Goal: Check status: Check status

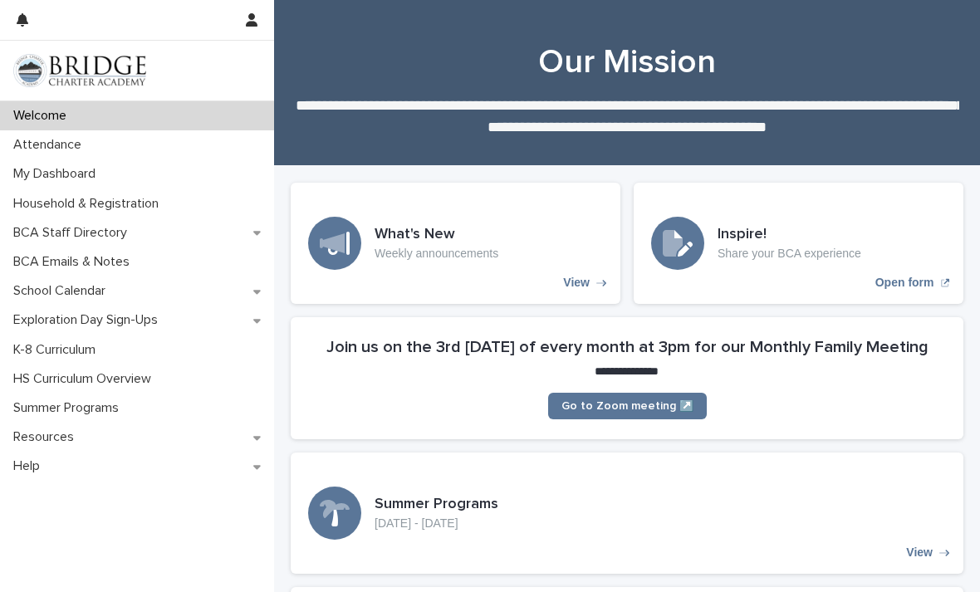
click at [160, 132] on div "Attendance" at bounding box center [137, 144] width 274 height 29
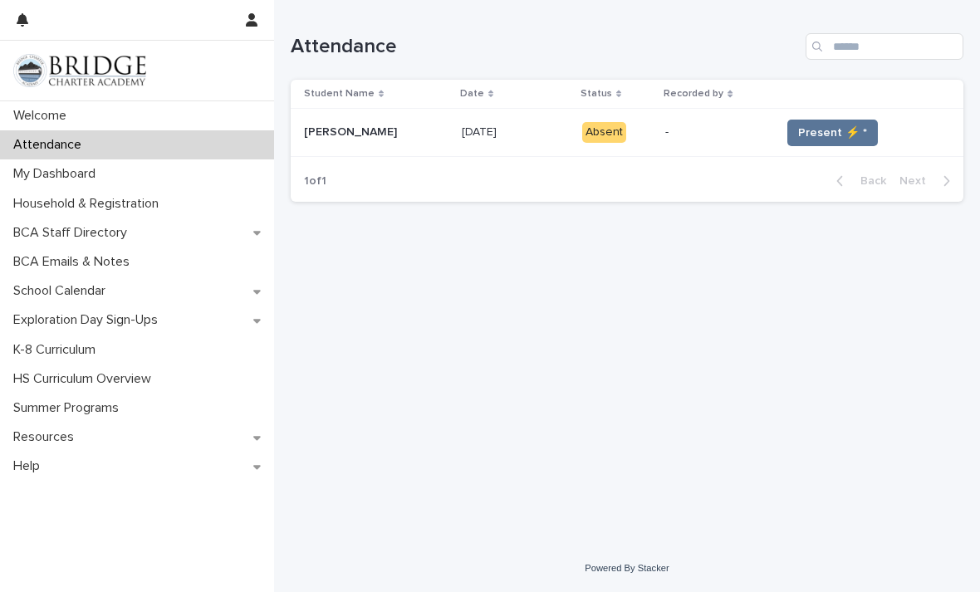
click at [815, 121] on button "Present ⚡ *" at bounding box center [833, 133] width 91 height 27
click at [814, 121] on button "Present ⚡ *" at bounding box center [833, 133] width 91 height 27
click at [817, 132] on span "Present ⚡ *" at bounding box center [832, 133] width 69 height 17
click at [816, 131] on span "Present ⚡ *" at bounding box center [832, 133] width 69 height 17
click at [820, 135] on span "Present ⚡ *" at bounding box center [832, 133] width 69 height 17
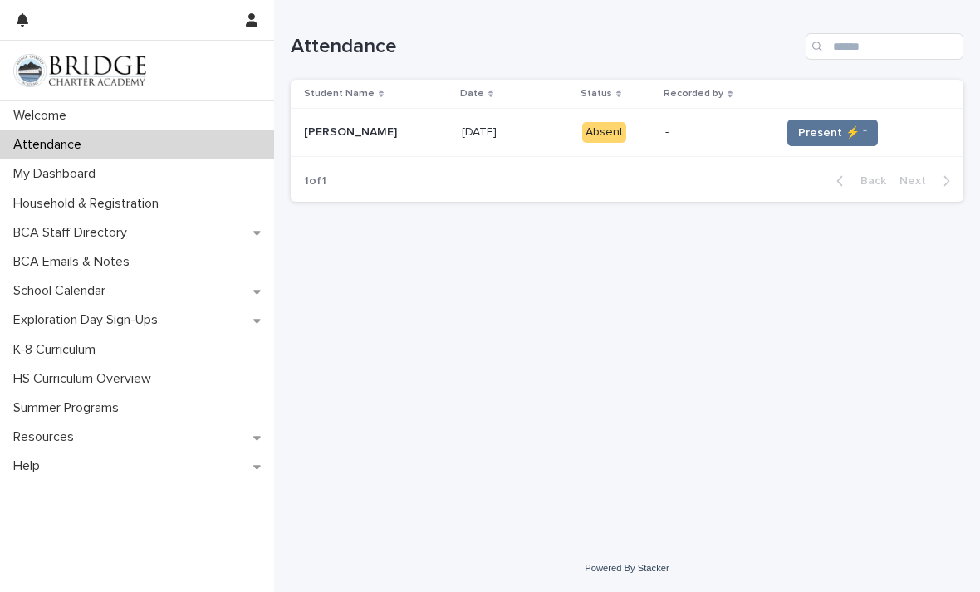
click at [820, 135] on span "Present ⚡ *" at bounding box center [832, 133] width 69 height 17
click at [822, 134] on span "Present ⚡ *" at bounding box center [832, 133] width 69 height 17
click at [838, 137] on span "Present ⚡ *" at bounding box center [832, 133] width 69 height 17
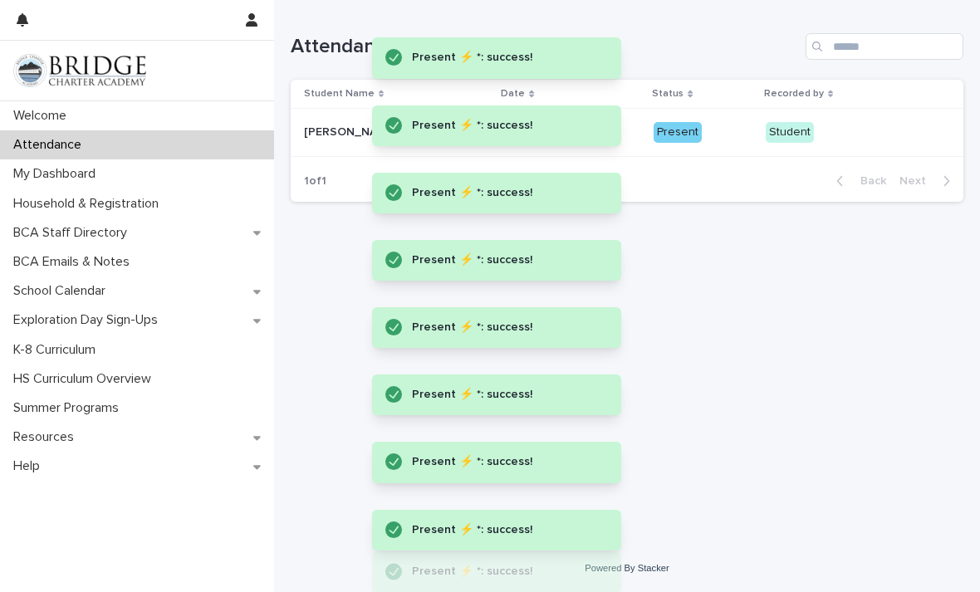
click at [680, 125] on div "Present" at bounding box center [678, 132] width 48 height 21
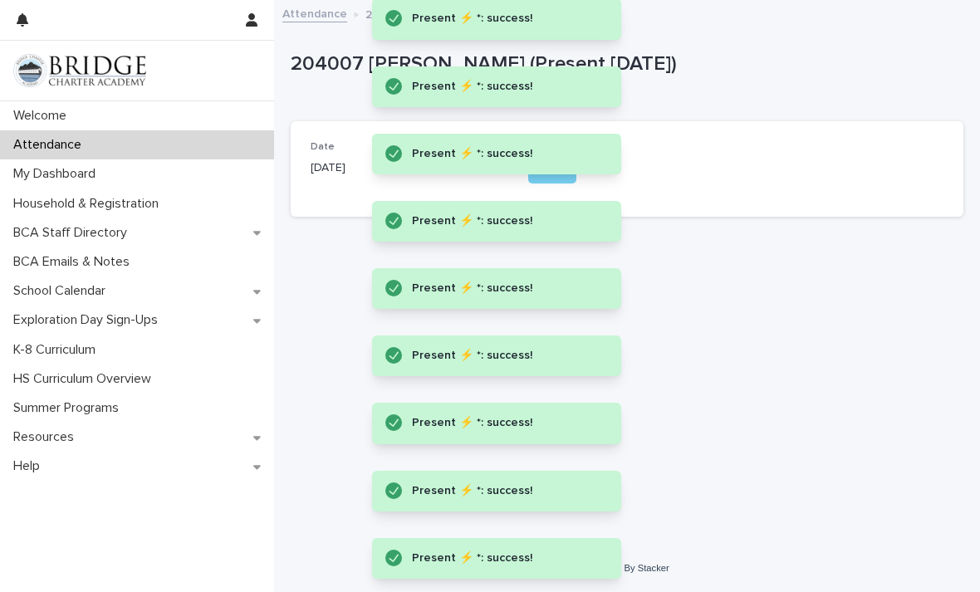
click at [663, 136] on div "Date [DATE] Status Present" at bounding box center [627, 169] width 673 height 96
